Goal: Transaction & Acquisition: Purchase product/service

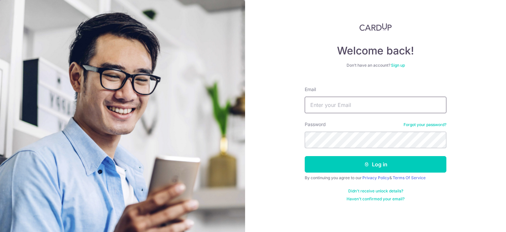
click at [324, 105] on input "Email" at bounding box center [376, 104] width 142 height 16
type input "[EMAIL_ADDRESS][DOMAIN_NAME]"
click at [305, 156] on button "Log in" at bounding box center [376, 164] width 142 height 16
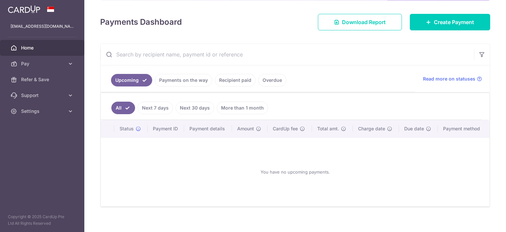
scroll to position [84, 0]
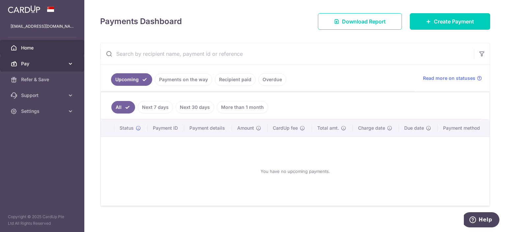
click at [46, 60] on span "Pay" at bounding box center [42, 63] width 43 height 7
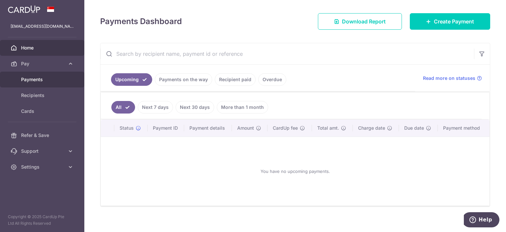
click at [46, 82] on span "Payments" at bounding box center [42, 79] width 43 height 7
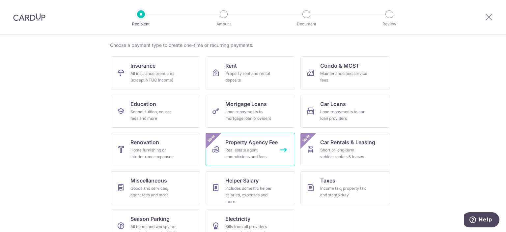
scroll to position [63, 0]
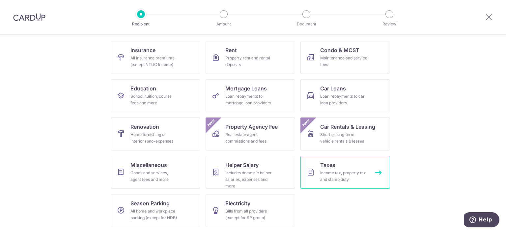
click at [337, 176] on div "Income tax, property tax and stamp duty" at bounding box center [343, 175] width 47 height 13
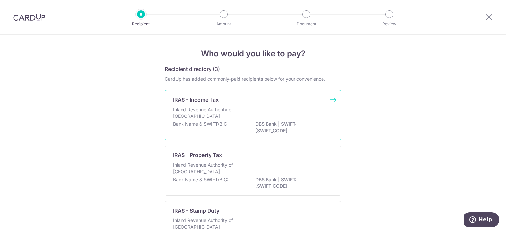
click at [245, 118] on div "Inland Revenue Authority of Singapore" at bounding box center [253, 113] width 160 height 14
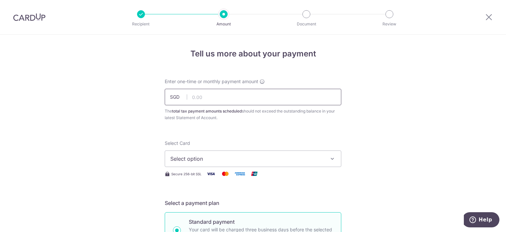
click at [244, 100] on input "text" at bounding box center [253, 97] width 177 height 16
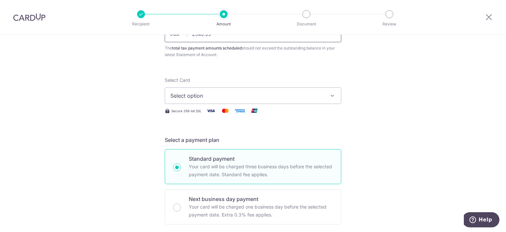
scroll to position [69, 0]
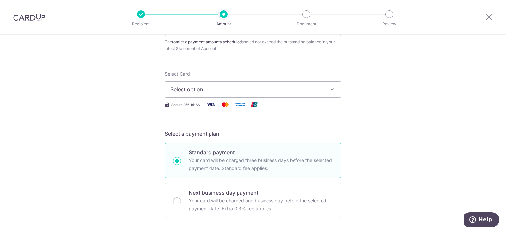
type input "2,340.95"
click at [240, 86] on span "Select option" at bounding box center [246, 89] width 153 height 8
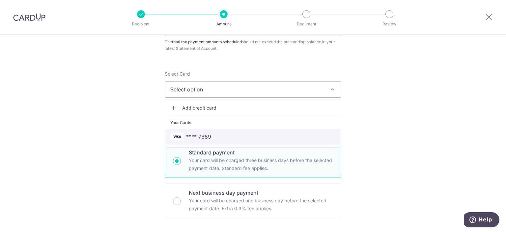
click at [225, 135] on span "**** 7889" at bounding box center [252, 136] width 165 height 8
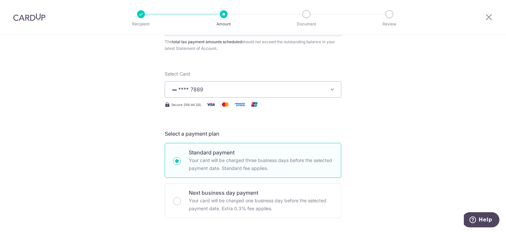
click at [200, 88] on span "**** 7889" at bounding box center [190, 89] width 25 height 7
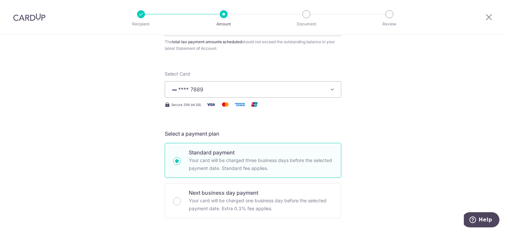
click at [39, 15] on img at bounding box center [29, 17] width 32 height 8
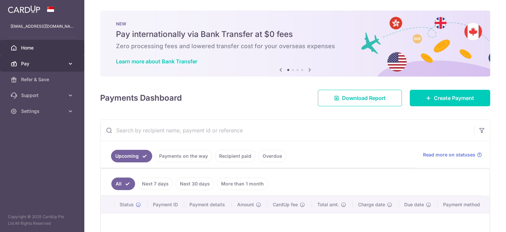
click at [55, 63] on span "Pay" at bounding box center [42, 63] width 43 height 7
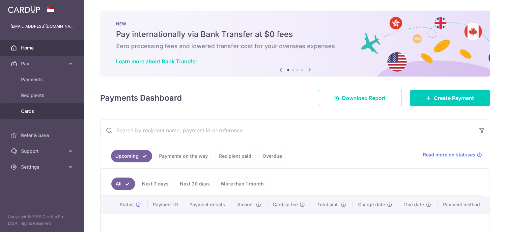
click at [29, 114] on link "Cards" at bounding box center [42, 111] width 84 height 16
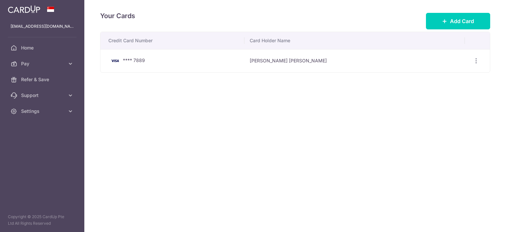
click at [198, 61] on div "**** 7889" at bounding box center [173, 61] width 131 height 8
click at [478, 58] on icon "button" at bounding box center [476, 60] width 7 height 7
click at [443, 81] on span "View/Edit" at bounding box center [453, 79] width 45 height 8
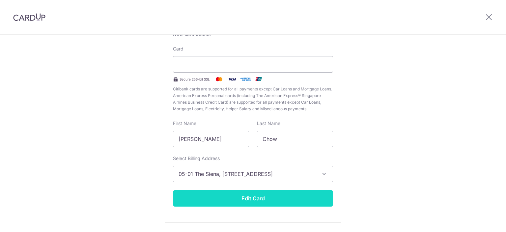
scroll to position [79, 0]
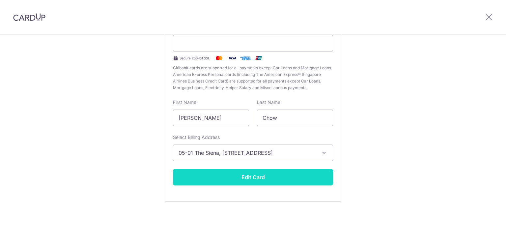
click at [248, 173] on button "Edit Card" at bounding box center [253, 177] width 160 height 16
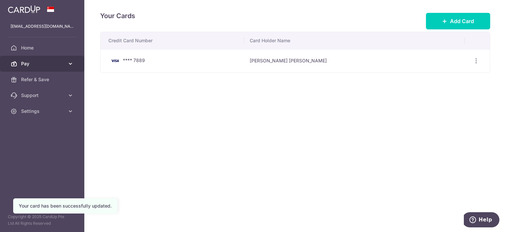
click at [37, 67] on span "Pay" at bounding box center [42, 63] width 43 height 7
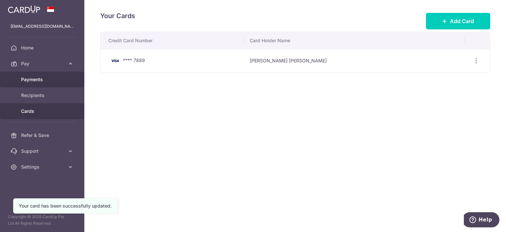
click at [31, 78] on span "Payments" at bounding box center [42, 79] width 43 height 7
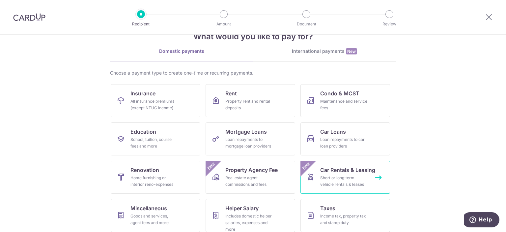
scroll to position [63, 0]
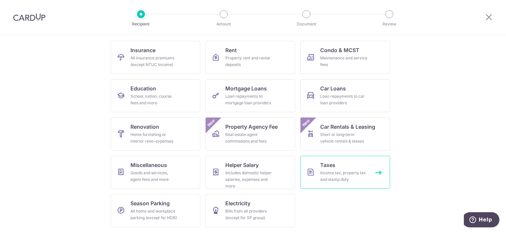
click at [337, 170] on div "Income tax, property tax and stamp duty" at bounding box center [343, 175] width 47 height 13
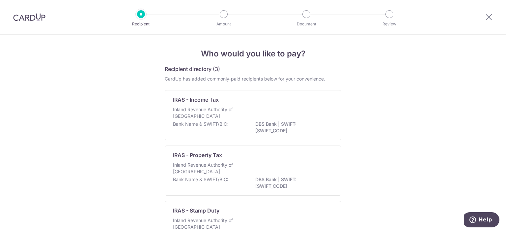
click at [258, 121] on p "DBS Bank | SWIFT: DBSSSGSGXXX" at bounding box center [292, 127] width 74 height 13
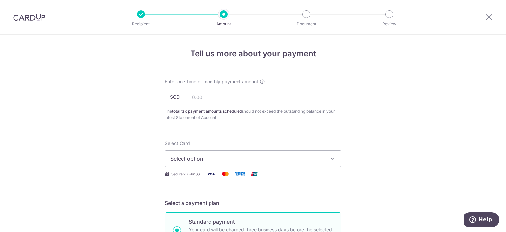
click at [239, 99] on input "text" at bounding box center [253, 97] width 177 height 16
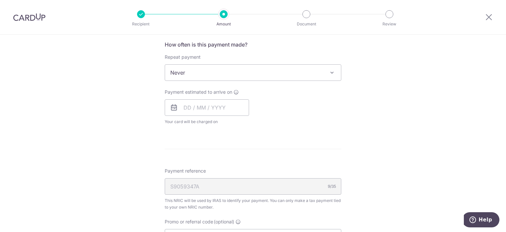
scroll to position [266, 0]
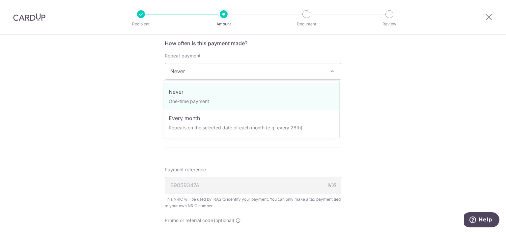
click at [261, 76] on span "Never" at bounding box center [253, 71] width 176 height 16
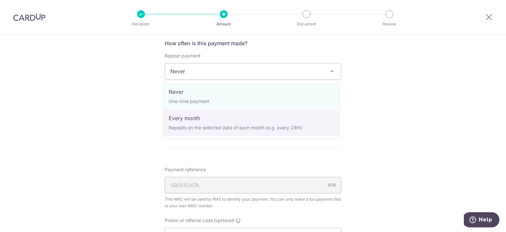
select select "3"
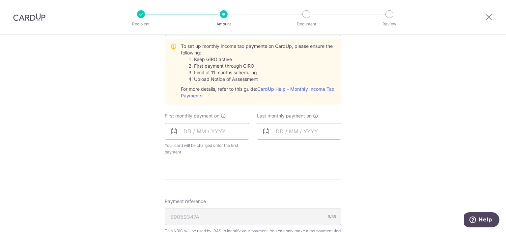
scroll to position [312, 0]
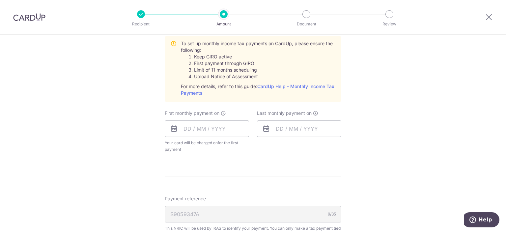
click at [192, 213] on div "S9059347A 9/35" at bounding box center [253, 214] width 177 height 16
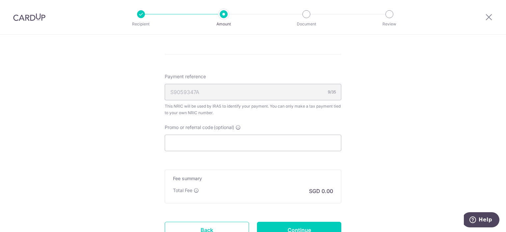
scroll to position [441, 0]
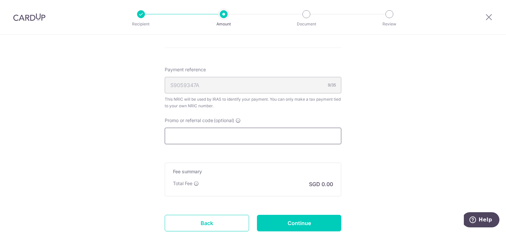
click at [214, 134] on input "Promo or referral code (optional)" at bounding box center [253, 135] width 177 height 16
paste input "VTAX25ONE"
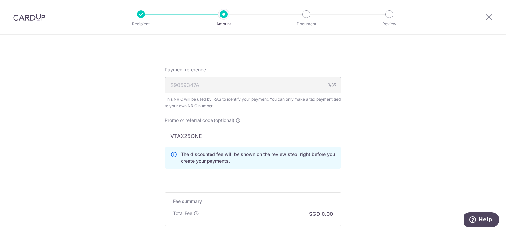
type input "VTAX25ONE"
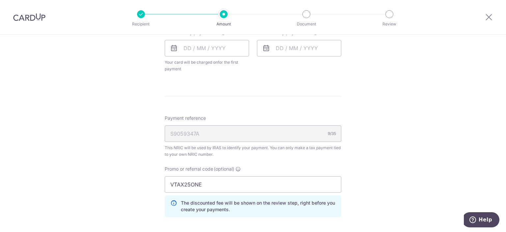
scroll to position [322, 0]
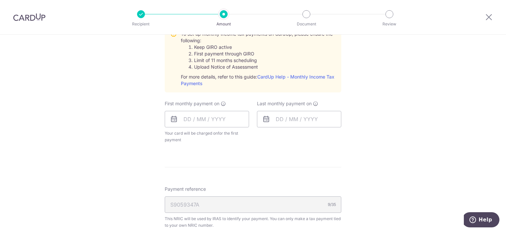
click at [171, 119] on icon at bounding box center [174, 119] width 8 height 8
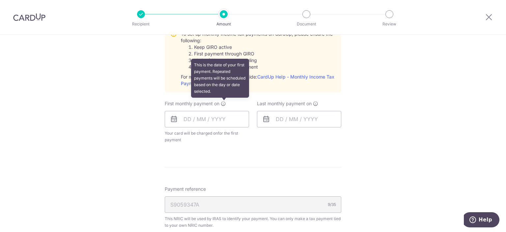
click at [223, 105] on icon at bounding box center [223, 103] width 5 height 5
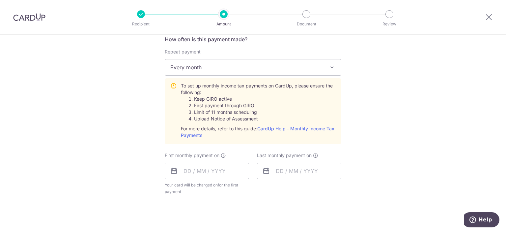
scroll to position [271, 0]
click at [194, 170] on input "text" at bounding box center [207, 169] width 84 height 16
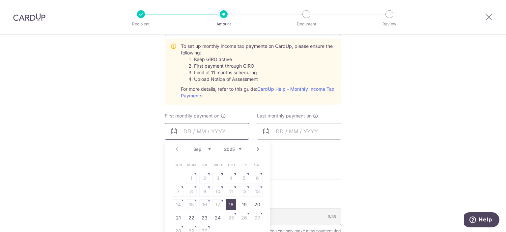
scroll to position [312, 0]
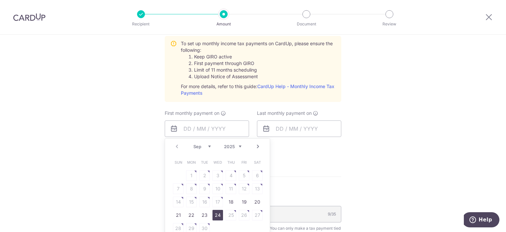
click at [217, 213] on link "24" at bounding box center [217, 214] width 11 height 11
type input "[DATE]"
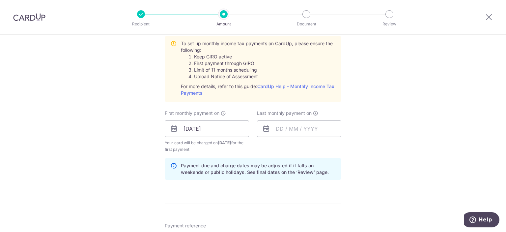
click at [390, 186] on div "Tell us more about your payment Enter one-time or monthly payment amount SGD Th…" at bounding box center [253, 93] width 506 height 743
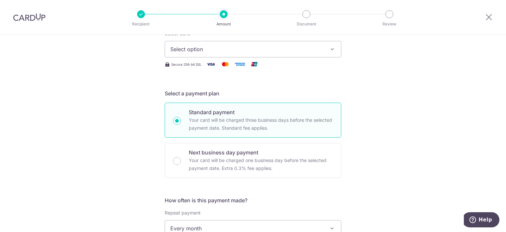
scroll to position [101, 0]
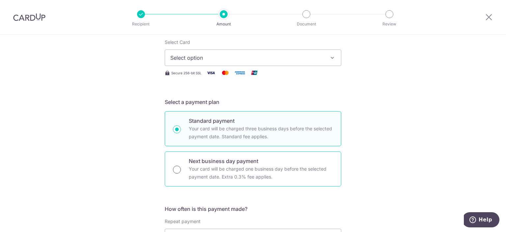
click at [178, 167] on input "Next business day payment Your card will be charged one business day before the…" at bounding box center [177, 169] width 8 height 8
radio input "true"
click at [180, 121] on div "Standard payment Your card will be charged three business days before the selec…" at bounding box center [253, 128] width 177 height 35
radio input "true"
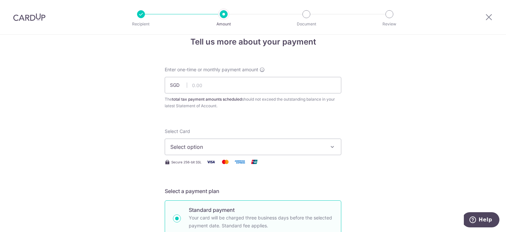
scroll to position [16, 0]
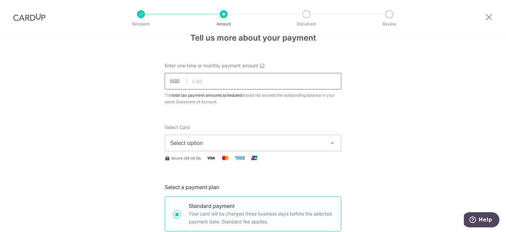
paste input "$2,340.89"
click at [199, 85] on input "$2,340.89" at bounding box center [253, 81] width 177 height 16
type input "2,340.89"
click at [195, 147] on button "Select option" at bounding box center [253, 142] width 177 height 16
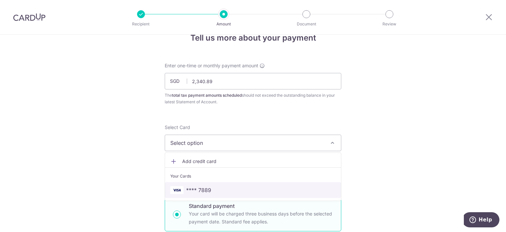
click at [184, 183] on link "**** 7889" at bounding box center [253, 190] width 176 height 16
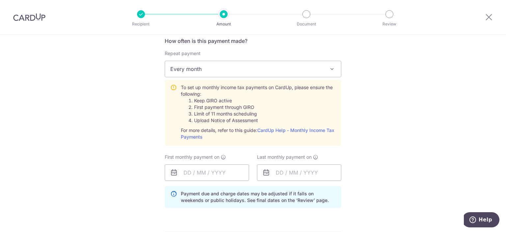
scroll to position [271, 0]
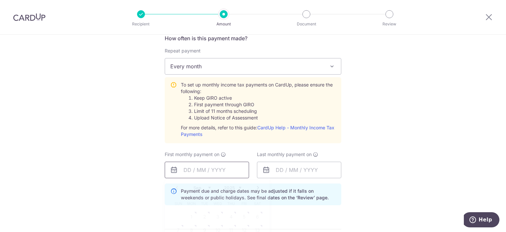
click at [205, 176] on input "text" at bounding box center [207, 169] width 84 height 16
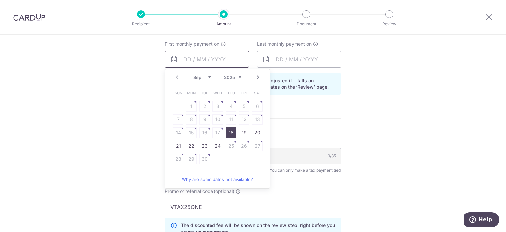
scroll to position [382, 0]
click at [230, 144] on table "Sun Mon Tue Wed Thu Fri Sat 1 2 3 4 5 6 7 8 9 10 11 12 13 14 15 16 17 18 19 20 …" at bounding box center [218, 125] width 92 height 79
click at [220, 182] on link "Why are some dates not available?" at bounding box center [217, 178] width 89 height 13
click at [216, 141] on link "24" at bounding box center [217, 145] width 11 height 11
type input "[DATE]"
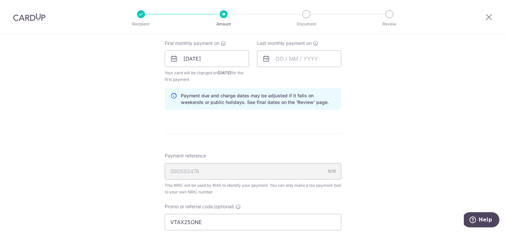
scroll to position [387, 0]
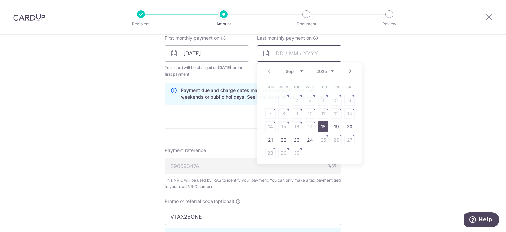
click at [272, 58] on input "text" at bounding box center [299, 53] width 84 height 16
click at [346, 69] on link "Next" at bounding box center [350, 71] width 8 height 8
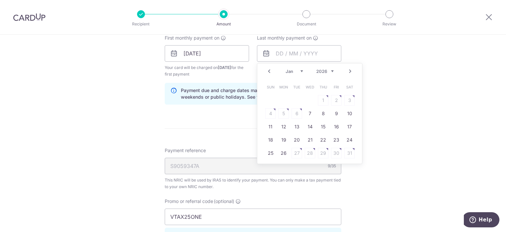
click at [346, 69] on link "Next" at bounding box center [350, 71] width 8 height 8
click at [305, 136] on link "25" at bounding box center [310, 139] width 11 height 11
type input "25/03/2026"
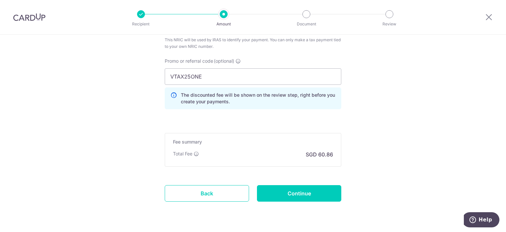
scroll to position [545, 0]
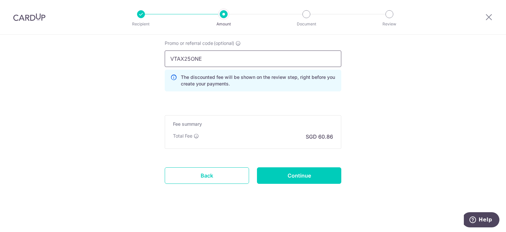
click at [257, 59] on input "VTAX25ONE" at bounding box center [253, 58] width 177 height 16
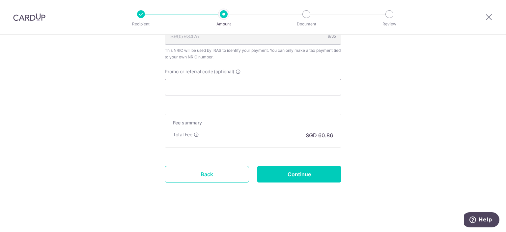
scroll to position [515, 0]
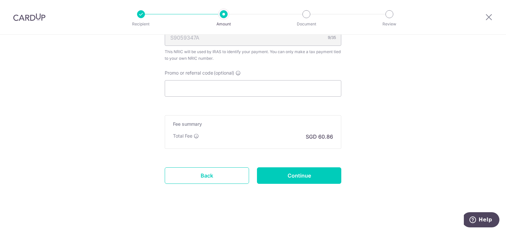
click at [316, 56] on div "This NRIC will be used by IRAS to identify your payment. You can only make a ta…" at bounding box center [253, 54] width 177 height 13
click at [232, 77] on div "Promo or referral code (optional) The discounted fee will be shown on the revie…" at bounding box center [253, 82] width 177 height 27
click at [231, 84] on input "Promo or referral code (optional)" at bounding box center [253, 88] width 177 height 16
paste input "$2,340.89"
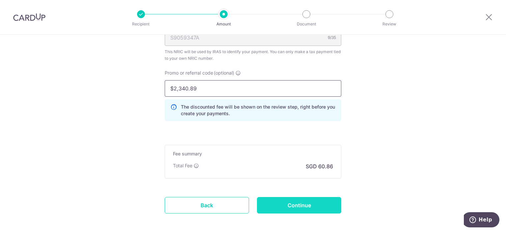
type input "$2,340.89"
click at [269, 204] on input "Continue" at bounding box center [299, 205] width 84 height 16
type input "Create Schedule"
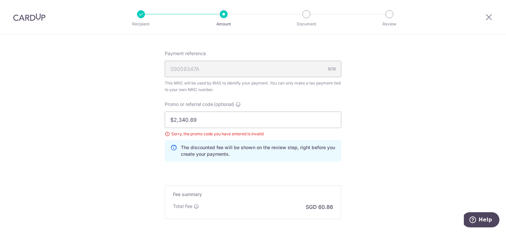
scroll to position [381, 0]
click at [248, 119] on input "$2,340.89" at bounding box center [253, 120] width 177 height 16
paste input "MLTAX25R"
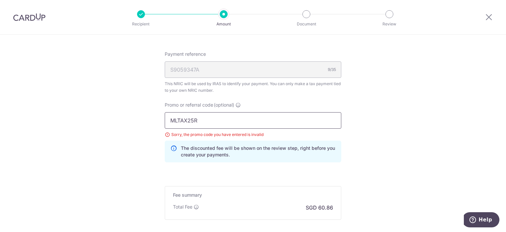
type input "MLTAX25R"
click at [215, 129] on div "MLTAX25R Sorry, the promo code you have entered is invalid The discounted fee w…" at bounding box center [253, 137] width 177 height 50
click at [229, 113] on input "MLTAX25R" at bounding box center [253, 120] width 177 height 16
click at [318, 115] on input "MLTAX25R" at bounding box center [253, 120] width 177 height 16
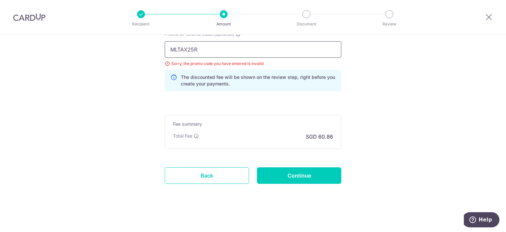
scroll to position [453, 0]
click at [295, 169] on input "Continue" at bounding box center [299, 175] width 84 height 16
type input "Update Schedule"
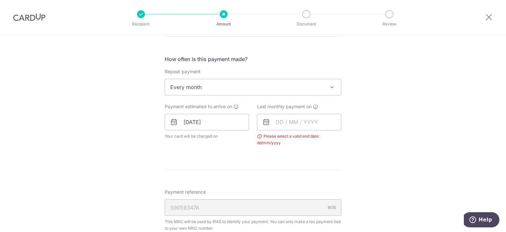
scroll to position [249, 0]
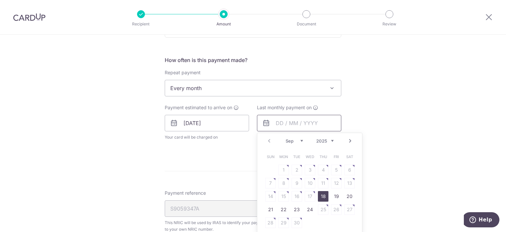
click at [295, 128] on input "text" at bounding box center [299, 123] width 84 height 16
click at [349, 138] on link "Next" at bounding box center [350, 141] width 8 height 8
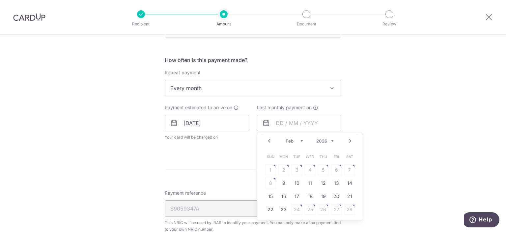
click at [349, 138] on link "Next" at bounding box center [350, 141] width 8 height 8
click at [296, 209] on link "24" at bounding box center [296, 209] width 11 height 11
type input "[DATE]"
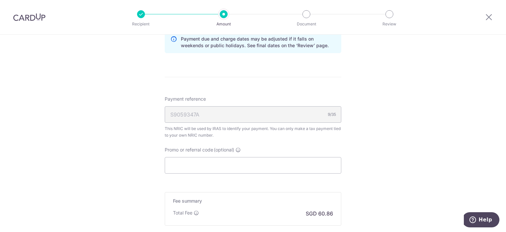
scroll to position [371, 0]
paste input "MLTAX25R"
click at [291, 164] on input "Promo or referral code (optional)" at bounding box center [253, 163] width 177 height 16
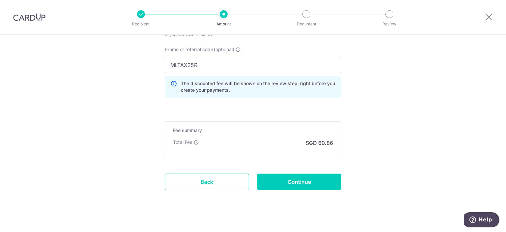
scroll to position [477, 0]
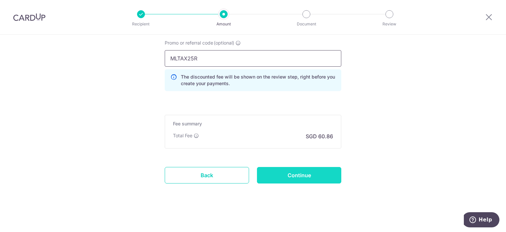
type input "MLTAX25R"
click at [294, 176] on input "Continue" at bounding box center [299, 175] width 84 height 16
type input "Update Schedule"
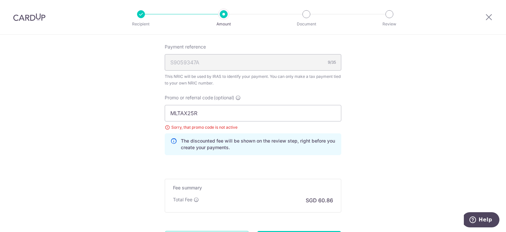
scroll to position [386, 0]
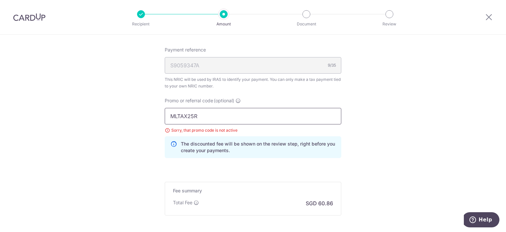
click at [200, 112] on input "MLTAX25R" at bounding box center [253, 116] width 177 height 16
paste input "VISAFREE"
type input "VISAFREE"
click at [247, 153] on div "The discounted fee will be shown on the review step, right before you create yo…" at bounding box center [253, 147] width 177 height 22
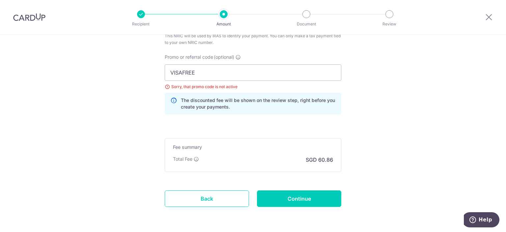
scroll to position [430, 0]
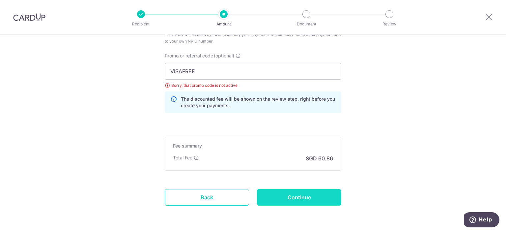
click at [284, 196] on input "Continue" at bounding box center [299, 197] width 84 height 16
type input "Update Schedule"
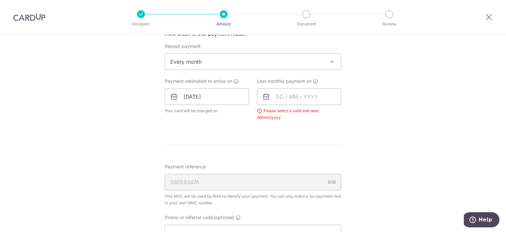
scroll to position [275, 0]
click at [294, 98] on input "text" at bounding box center [299, 97] width 84 height 16
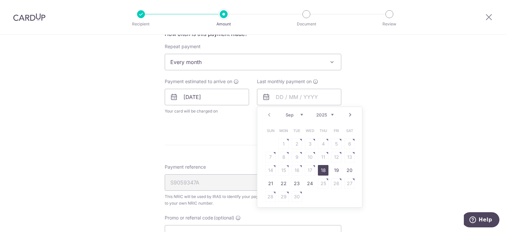
click at [350, 116] on link "Next" at bounding box center [350, 115] width 8 height 8
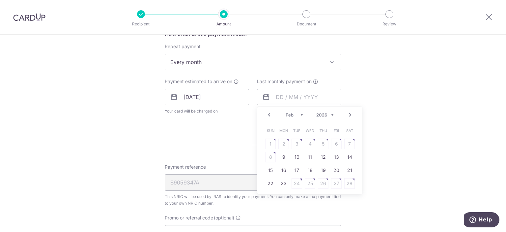
click at [350, 116] on link "Next" at bounding box center [350, 115] width 8 height 8
click at [307, 181] on link "25" at bounding box center [310, 183] width 11 height 11
type input "[DATE]"
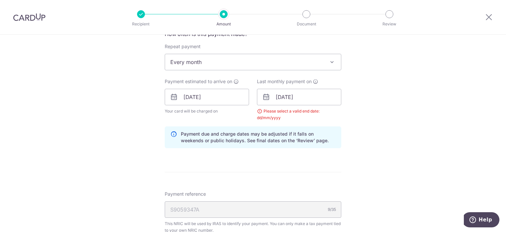
click at [307, 160] on form "Enter one-time or monthly payment amount SGD 2,340.89 2340.89 The total tax pay…" at bounding box center [253, 88] width 177 height 571
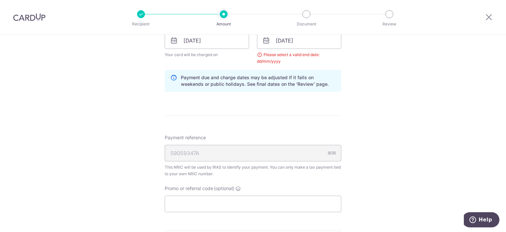
scroll to position [336, 0]
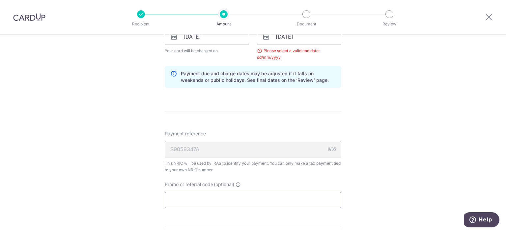
paste input "VISAFREE"
click at [267, 192] on input "VISAFREE" at bounding box center [253, 199] width 177 height 16
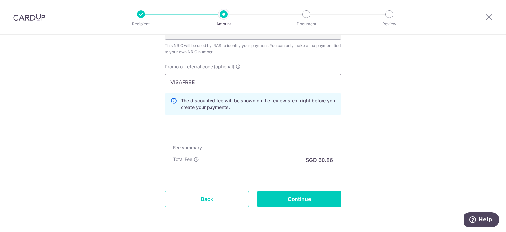
scroll to position [454, 0]
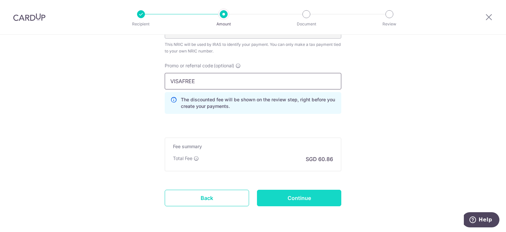
type input "VISAFREE"
click at [286, 198] on input "Continue" at bounding box center [299, 197] width 84 height 16
type input "Update Schedule"
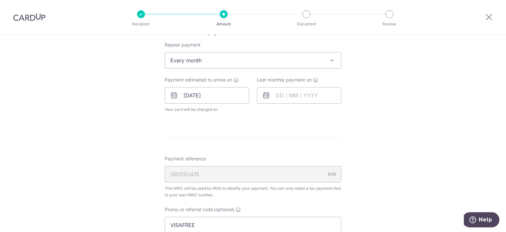
scroll to position [277, 0]
click at [309, 95] on input "text" at bounding box center [299, 95] width 84 height 16
click at [348, 111] on link "Next" at bounding box center [350, 113] width 8 height 8
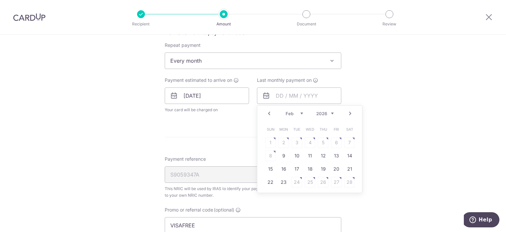
click at [348, 111] on link "Next" at bounding box center [350, 113] width 8 height 8
click at [307, 181] on link "25" at bounding box center [310, 182] width 11 height 11
type input "[DATE]"
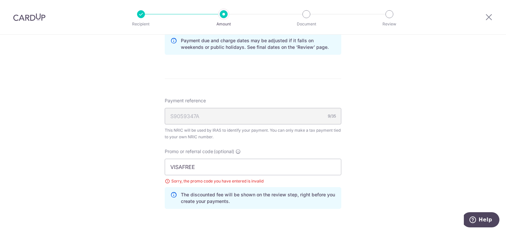
scroll to position [364, 0]
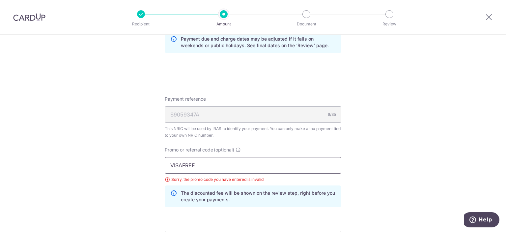
click at [194, 164] on input "VISAFREE" at bounding box center [253, 165] width 177 height 16
paste input "MILELION"
type input "MILELION"
click at [138, 156] on div "Tell us more about your payment Enter one-time or monthly payment amount SGD 2,…" at bounding box center [253, 9] width 506 height 677
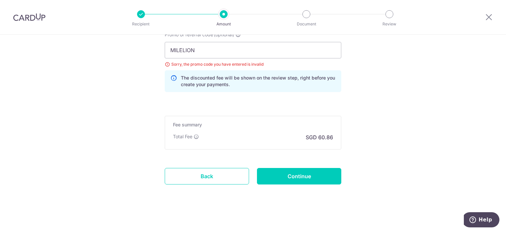
scroll to position [480, 0]
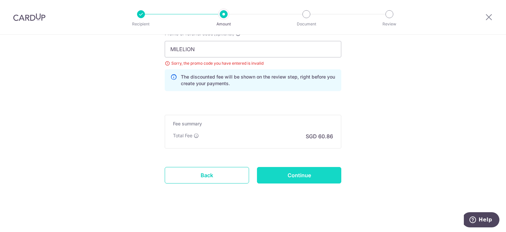
click at [293, 174] on input "Continue" at bounding box center [299, 175] width 84 height 16
type input "Update Schedule"
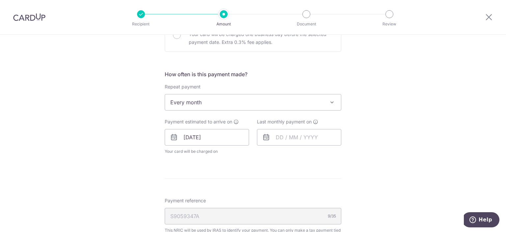
scroll to position [233, 0]
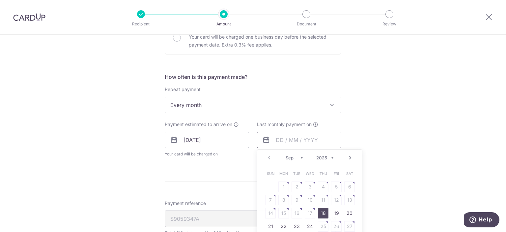
click at [285, 139] on input "text" at bounding box center [299, 139] width 84 height 16
click at [347, 155] on link "Next" at bounding box center [350, 157] width 8 height 8
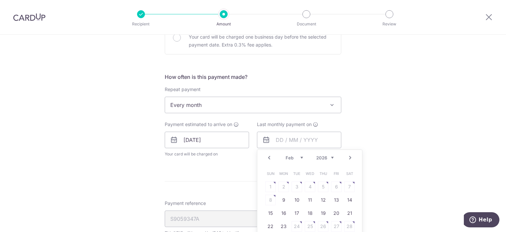
click at [347, 155] on link "Next" at bounding box center [350, 157] width 8 height 8
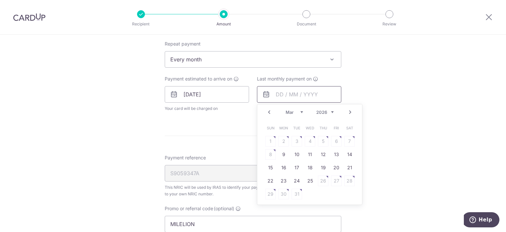
scroll to position [280, 0]
click at [307, 178] on link "25" at bounding box center [310, 178] width 11 height 11
type input "25/03/2026"
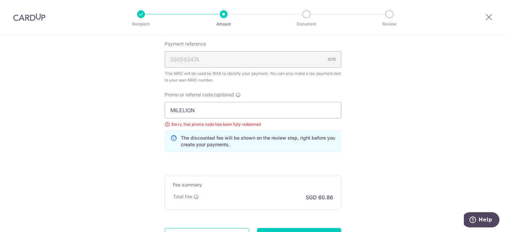
scroll to position [420, 0]
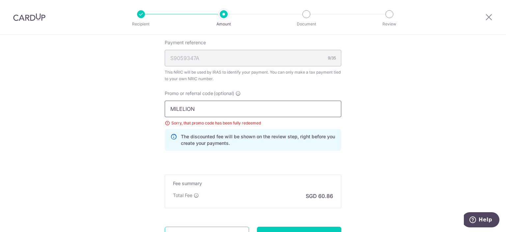
click at [177, 105] on input "MILELION" at bounding box center [253, 108] width 177 height 16
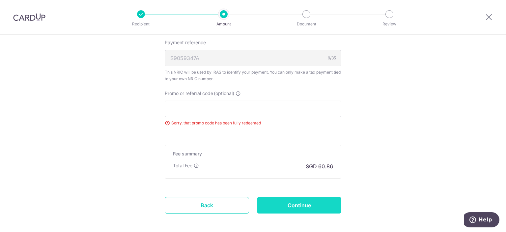
click at [279, 201] on input "Continue" at bounding box center [299, 205] width 84 height 16
type input "Update Schedule"
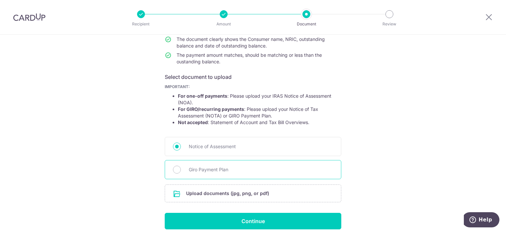
scroll to position [104, 0]
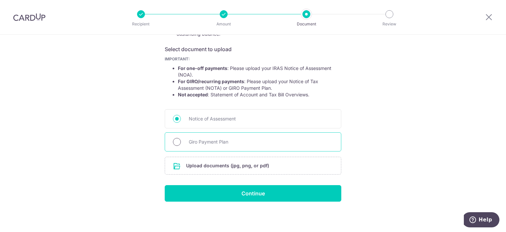
click at [178, 143] on input "Giro Payment Plan" at bounding box center [177, 142] width 8 height 8
radio input "true"
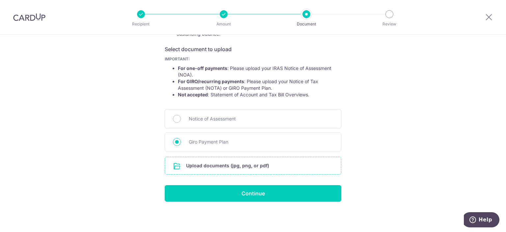
click at [219, 166] on input "file" at bounding box center [253, 165] width 176 height 17
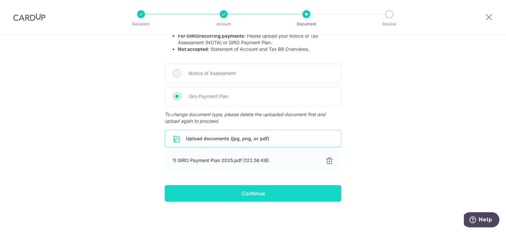
scroll to position [149, 0]
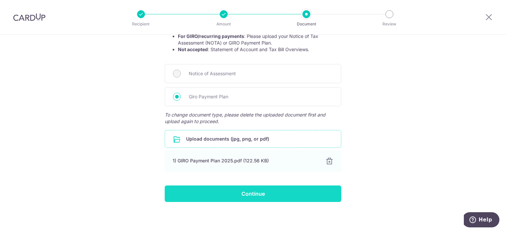
click at [200, 191] on input "Continue" at bounding box center [253, 193] width 177 height 16
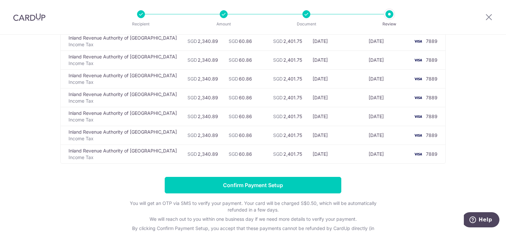
scroll to position [121, 0]
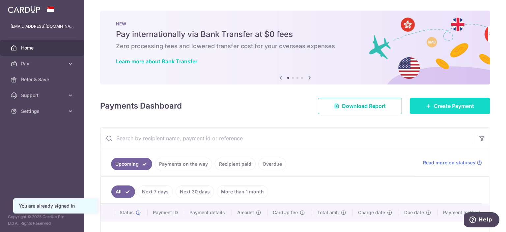
click at [439, 105] on span "Create Payment" at bounding box center [454, 106] width 40 height 8
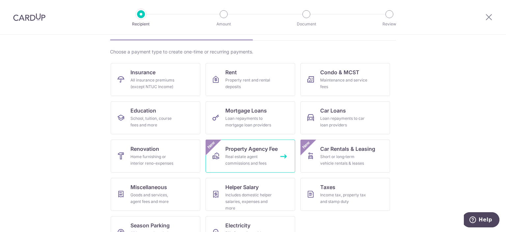
scroll to position [63, 0]
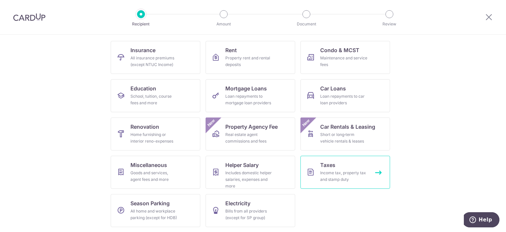
click at [323, 159] on link "Taxes Income tax, property tax and stamp duty" at bounding box center [345, 171] width 90 height 33
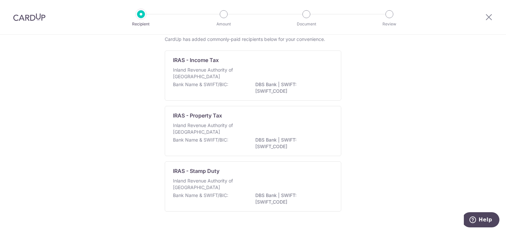
scroll to position [55, 0]
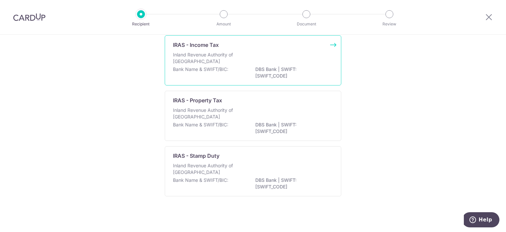
click at [314, 55] on div "Inland Revenue Authority of Singapore" at bounding box center [253, 58] width 160 height 14
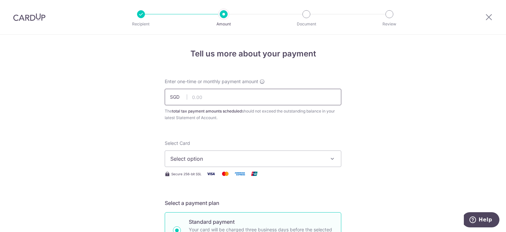
drag, startPoint x: 0, startPoint y: 0, endPoint x: 283, endPoint y: 95, distance: 298.7
click at [283, 95] on input "text" at bounding box center [253, 97] width 177 height 16
click at [285, 101] on input "text" at bounding box center [253, 97] width 177 height 16
type input "2,340.95"
click at [241, 152] on button "Select option" at bounding box center [253, 158] width 177 height 16
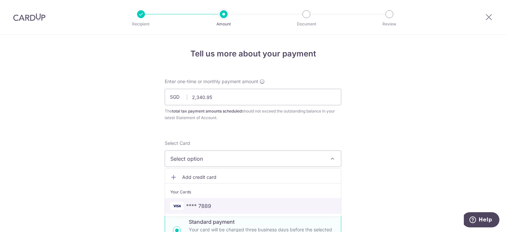
click at [231, 202] on span "**** 7889" at bounding box center [252, 206] width 165 height 8
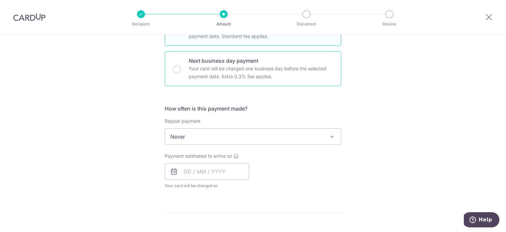
scroll to position [202, 0]
click at [207, 142] on span "Never" at bounding box center [253, 136] width 176 height 16
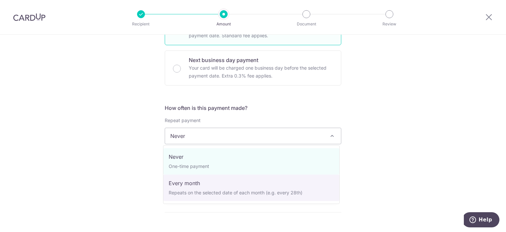
select select "3"
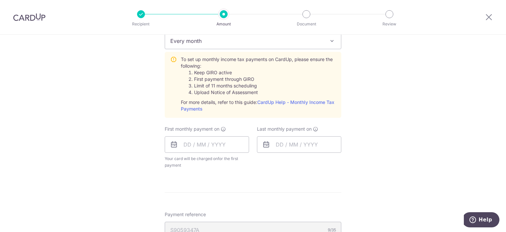
scroll to position [303, 0]
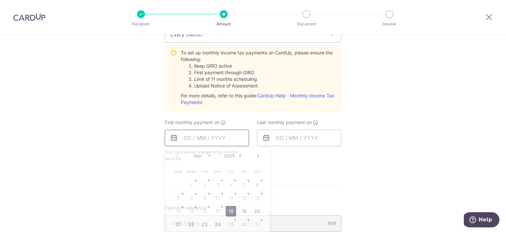
click at [207, 141] on input "text" at bounding box center [207, 137] width 84 height 16
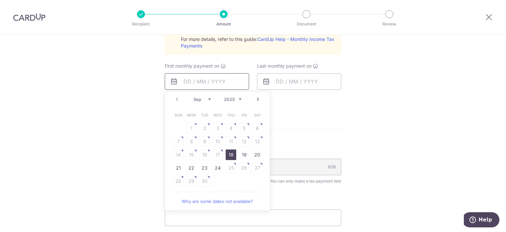
scroll to position [360, 0]
click at [218, 167] on link "24" at bounding box center [217, 167] width 11 height 11
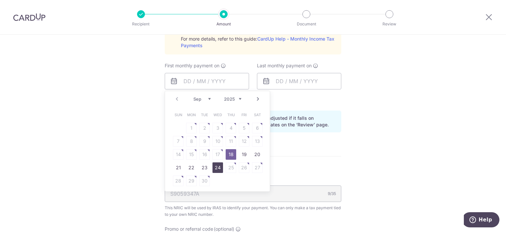
type input "24/09/2025"
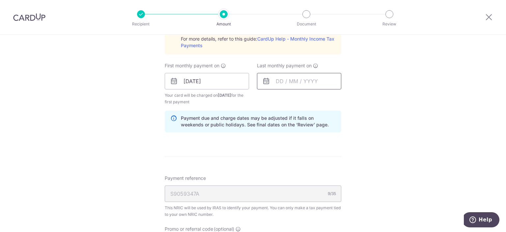
click at [316, 84] on input "text" at bounding box center [299, 81] width 84 height 16
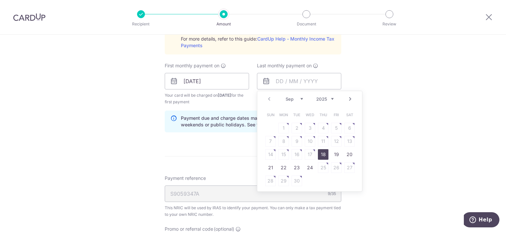
click at [299, 99] on select "Sep Oct Nov Dec" at bounding box center [294, 98] width 17 height 5
click at [349, 99] on link "Next" at bounding box center [350, 99] width 8 height 8
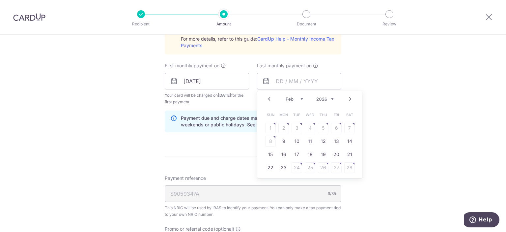
click at [349, 99] on link "Next" at bounding box center [350, 99] width 8 height 8
click at [309, 165] on link "25" at bounding box center [310, 167] width 11 height 11
type input "25/03/2026"
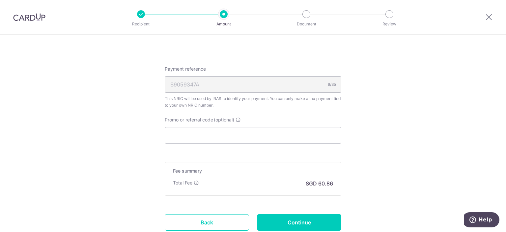
scroll to position [470, 0]
click at [299, 133] on input "Promo or referral code (optional)" at bounding box center [253, 134] width 177 height 16
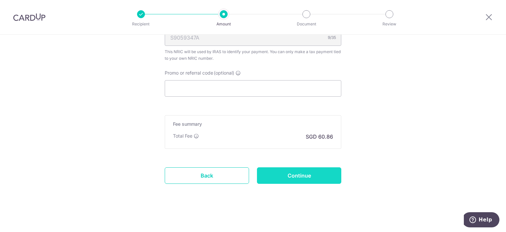
click at [284, 174] on input "Continue" at bounding box center [299, 175] width 84 height 16
type input "Create Schedule"
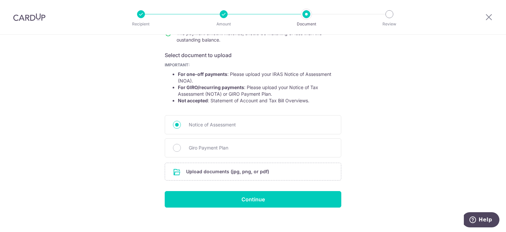
scroll to position [104, 0]
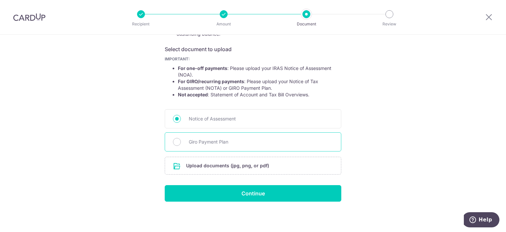
click at [284, 147] on div "Giro Payment Plan" at bounding box center [253, 141] width 177 height 19
click at [266, 142] on span "Giro Payment Plan" at bounding box center [261, 142] width 144 height 8
click at [181, 142] on input "Giro Payment Plan" at bounding box center [177, 142] width 8 height 8
radio input "true"
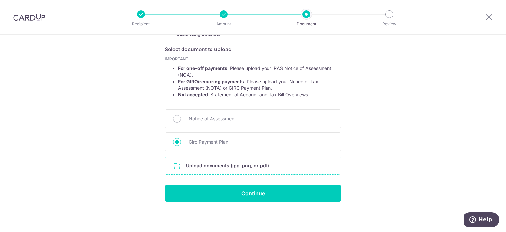
click at [234, 164] on input "file" at bounding box center [253, 165] width 176 height 17
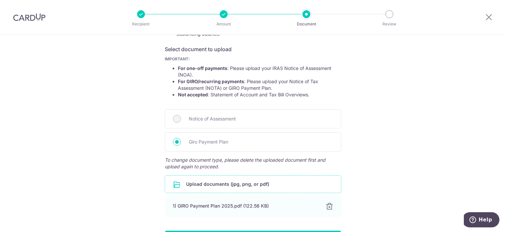
scroll to position [150, 0]
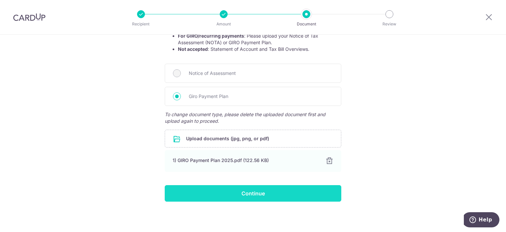
click at [224, 189] on input "Continue" at bounding box center [253, 193] width 177 height 16
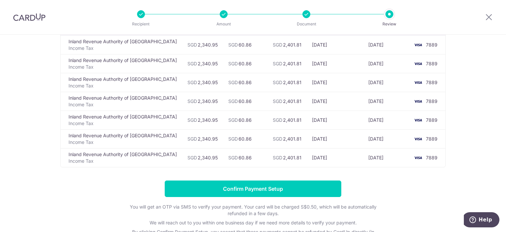
scroll to position [74, 0]
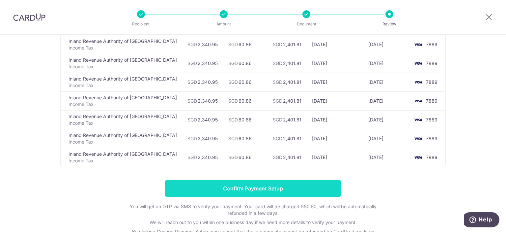
click at [297, 187] on input "Confirm Payment Setup" at bounding box center [253, 188] width 177 height 16
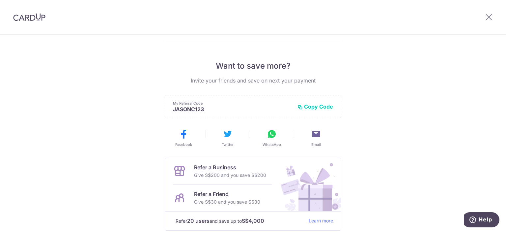
scroll to position [154, 0]
